Goal: Transaction & Acquisition: Purchase product/service

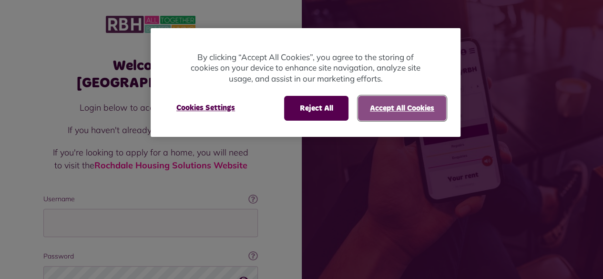
click at [403, 110] on button "Accept All Cookies" at bounding box center [402, 108] width 88 height 25
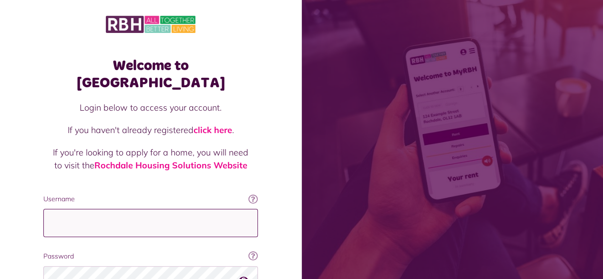
click at [73, 209] on input "Username" at bounding box center [150, 223] width 214 height 28
type input "*"
type input "**********"
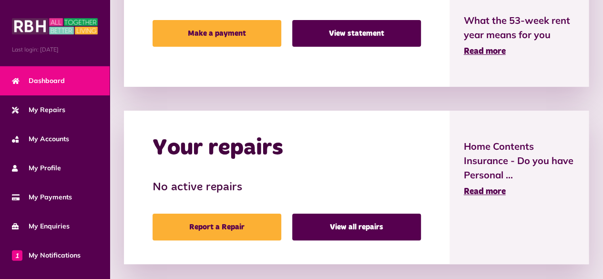
scroll to position [252, 0]
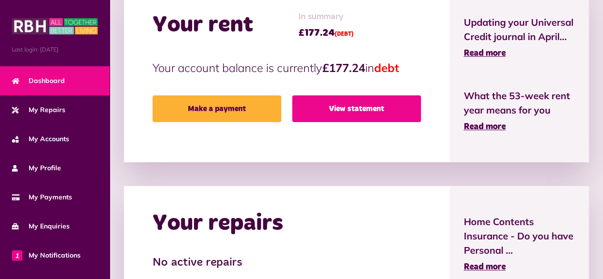
click at [341, 97] on link "View statement" at bounding box center [356, 108] width 129 height 27
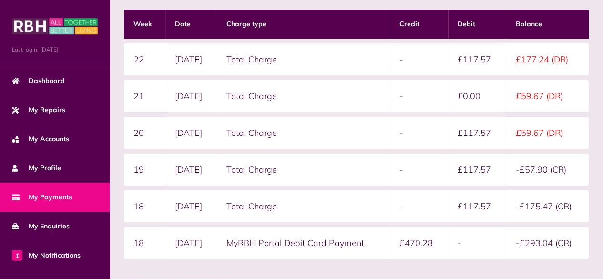
scroll to position [178, 0]
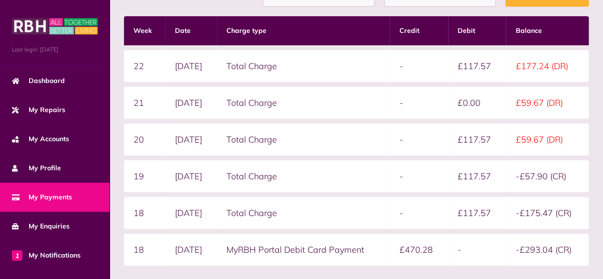
click at [307, 99] on td "Total Charge" at bounding box center [303, 103] width 173 height 32
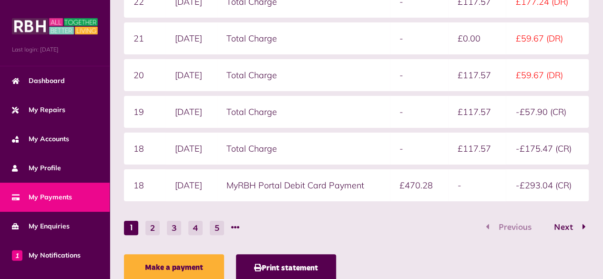
scroll to position [244, 0]
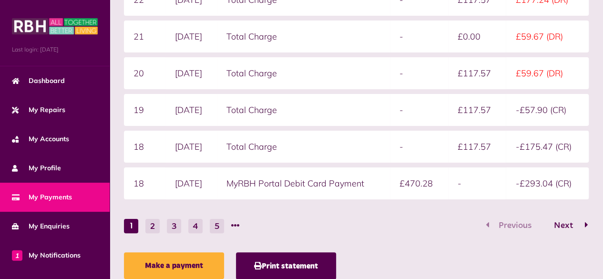
click at [557, 219] on button "Next" at bounding box center [566, 226] width 45 height 14
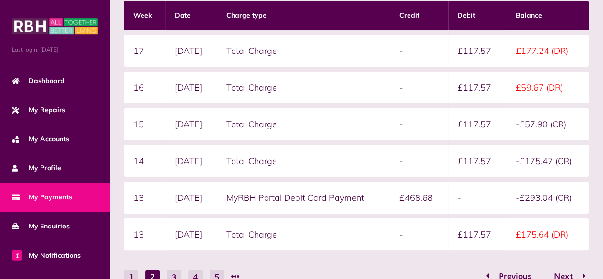
scroll to position [202, 0]
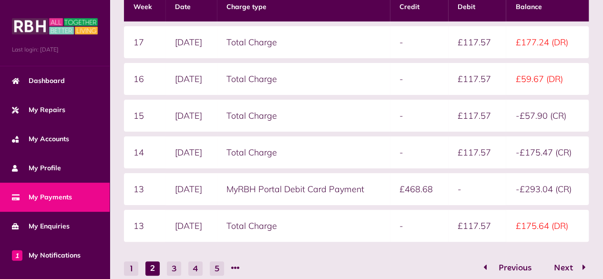
click at [519, 267] on span "Previous" at bounding box center [514, 267] width 47 height 9
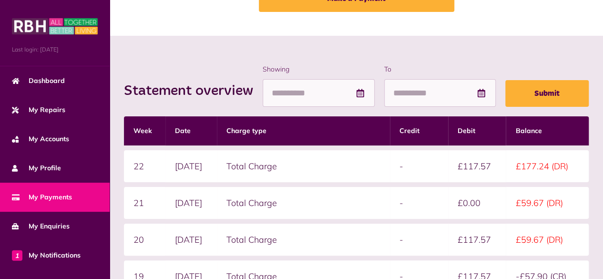
scroll to position [79, 0]
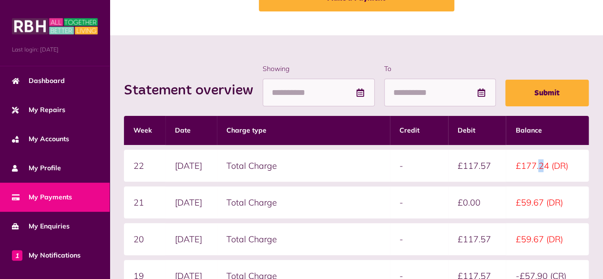
drag, startPoint x: 547, startPoint y: 165, endPoint x: 529, endPoint y: 161, distance: 18.5
click at [529, 161] on td "£177.24 (DR)" at bounding box center [546, 166] width 83 height 32
click at [433, 220] on table "Week Date Charge type Credit Debit Balance 22 01/09/2025 Total Charge - £117.57…" at bounding box center [356, 240] width 464 height 259
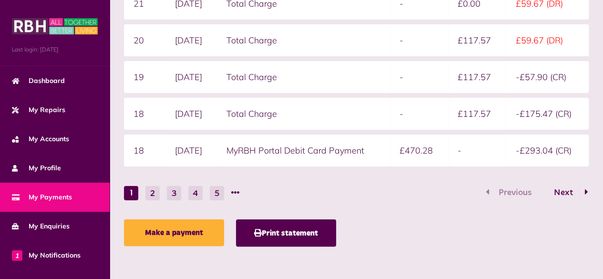
click at [561, 192] on span "Next" at bounding box center [562, 192] width 33 height 9
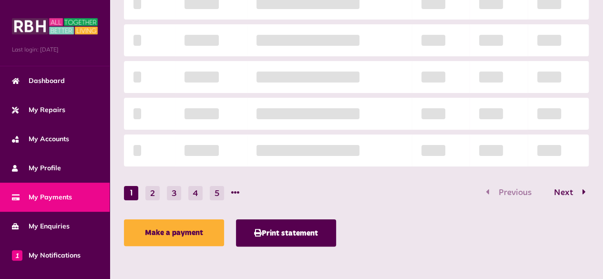
scroll to position [160, 0]
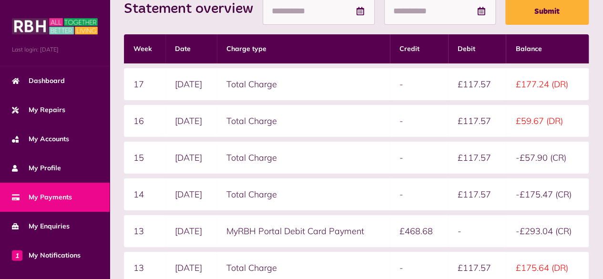
drag, startPoint x: 595, startPoint y: 132, endPoint x: 588, endPoint y: 154, distance: 23.0
click at [588, 154] on div "Statement overview Showing To Submit Week Date Charge type Credit Debit Balance…" at bounding box center [356, 175] width 493 height 443
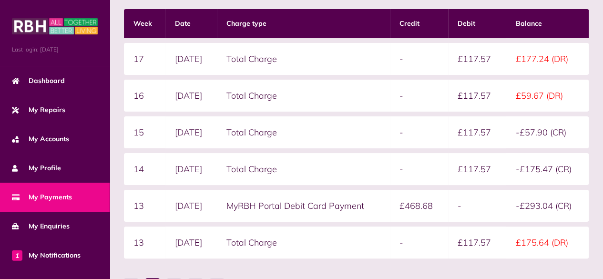
scroll to position [228, 0]
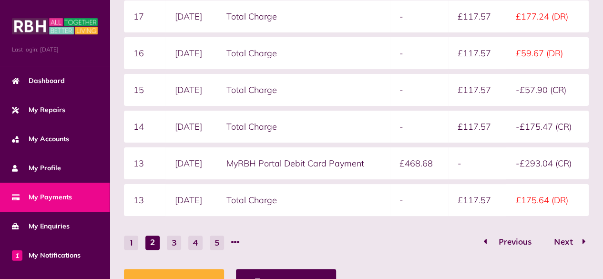
click at [517, 242] on span "Previous" at bounding box center [514, 242] width 47 height 9
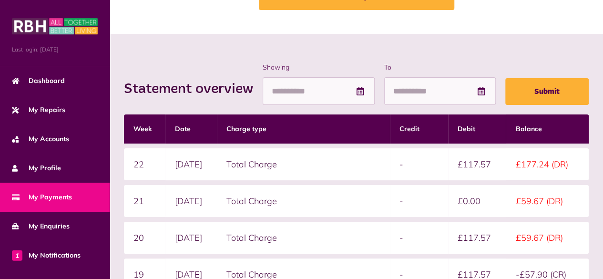
scroll to position [0, 0]
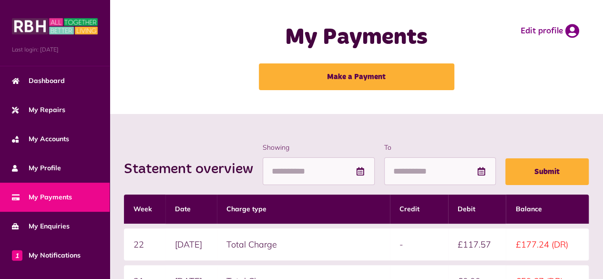
click at [384, 92] on div "My Payments Make a Payment" at bounding box center [356, 57] width 228 height 95
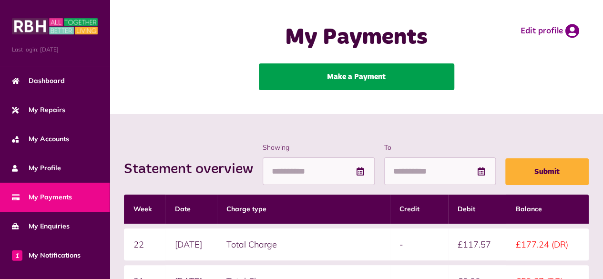
click at [370, 75] on link "Make a Payment" at bounding box center [356, 76] width 195 height 27
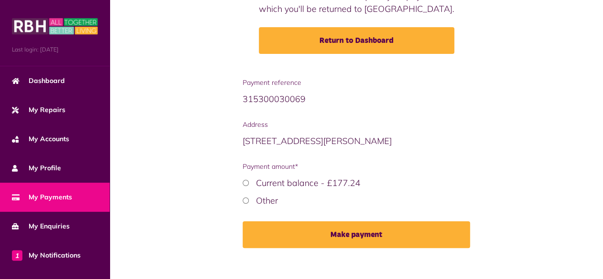
scroll to position [141, 0]
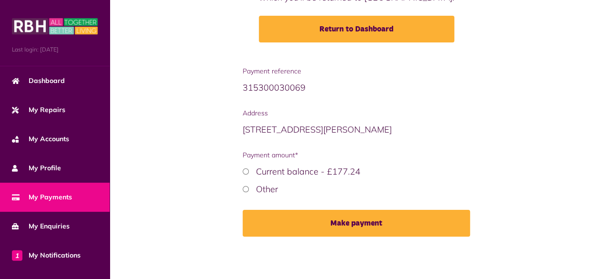
click at [256, 191] on label "Other" at bounding box center [267, 188] width 22 height 11
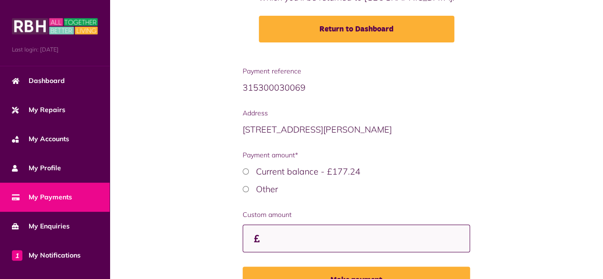
click at [300, 246] on input "Custom amount" at bounding box center [356, 238] width 228 height 28
click at [304, 242] on input "Custom amount" at bounding box center [356, 238] width 228 height 28
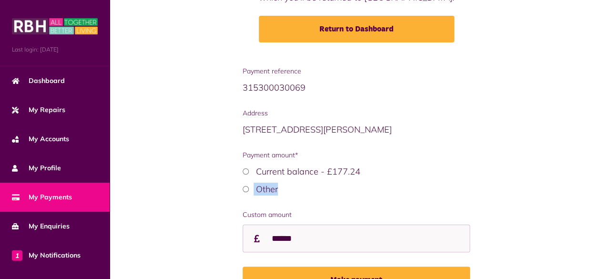
click at [601, 181] on div "Payment reference 315300030069 Address 3 Osborne Street OL10 1BU (CUR) Payment …" at bounding box center [356, 201] width 493 height 270
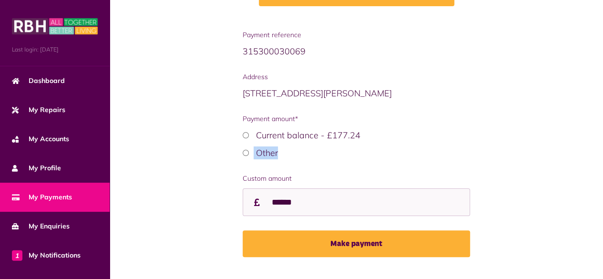
scroll to position [174, 0]
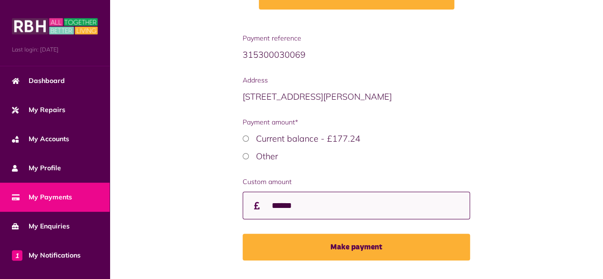
drag, startPoint x: 319, startPoint y: 206, endPoint x: 255, endPoint y: 207, distance: 63.8
click at [255, 207] on div "******" at bounding box center [356, 205] width 228 height 28
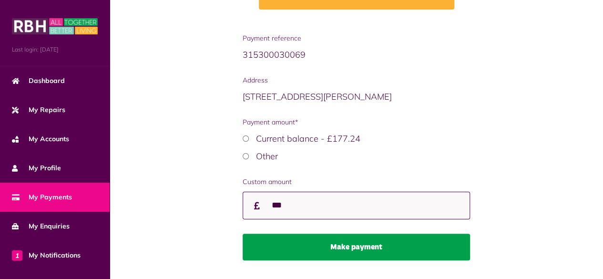
type input "***"
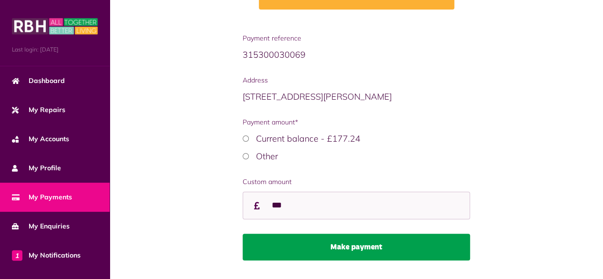
click at [313, 241] on button "Make payment" at bounding box center [356, 246] width 228 height 27
